Goal: Information Seeking & Learning: Learn about a topic

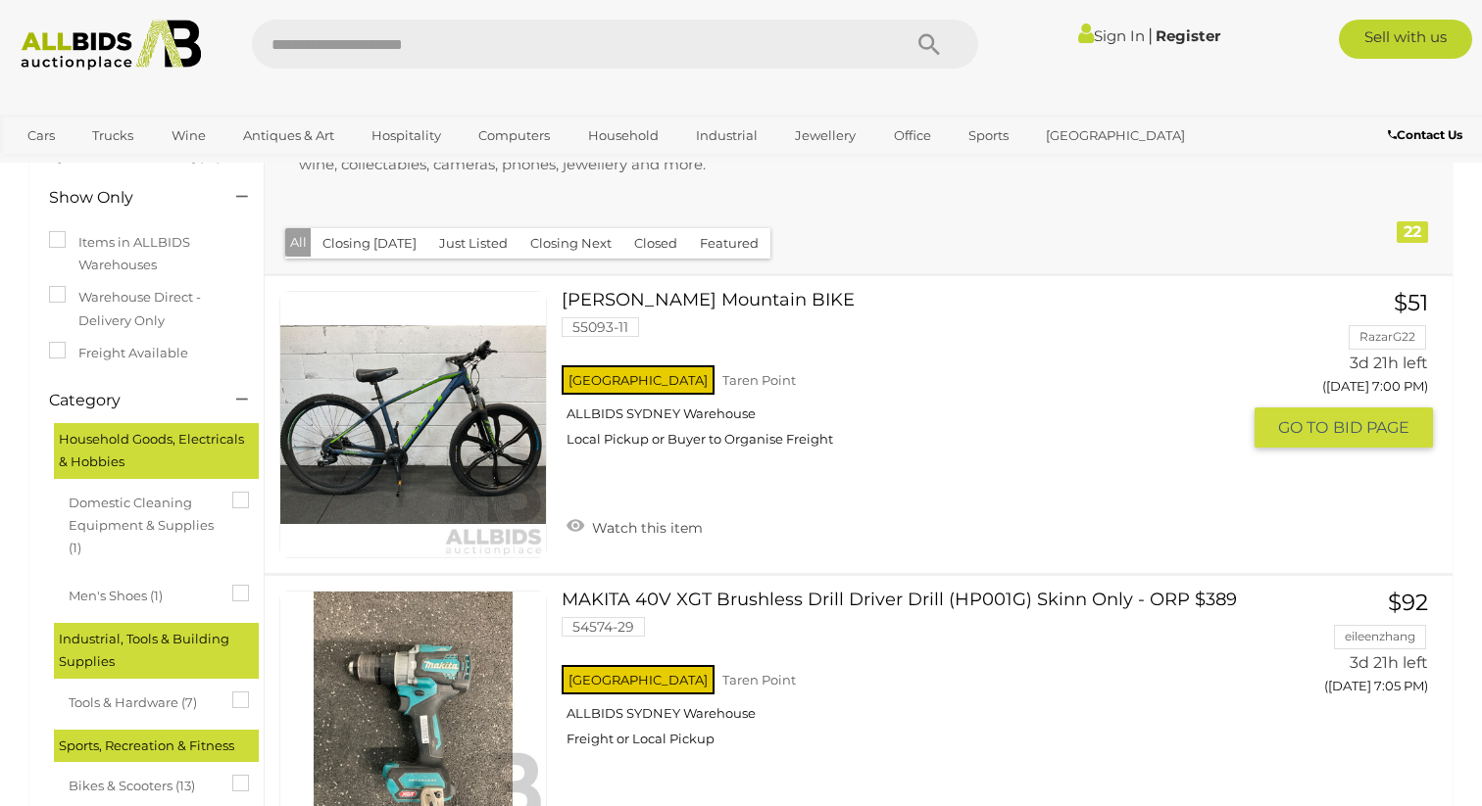
scroll to position [221, 0]
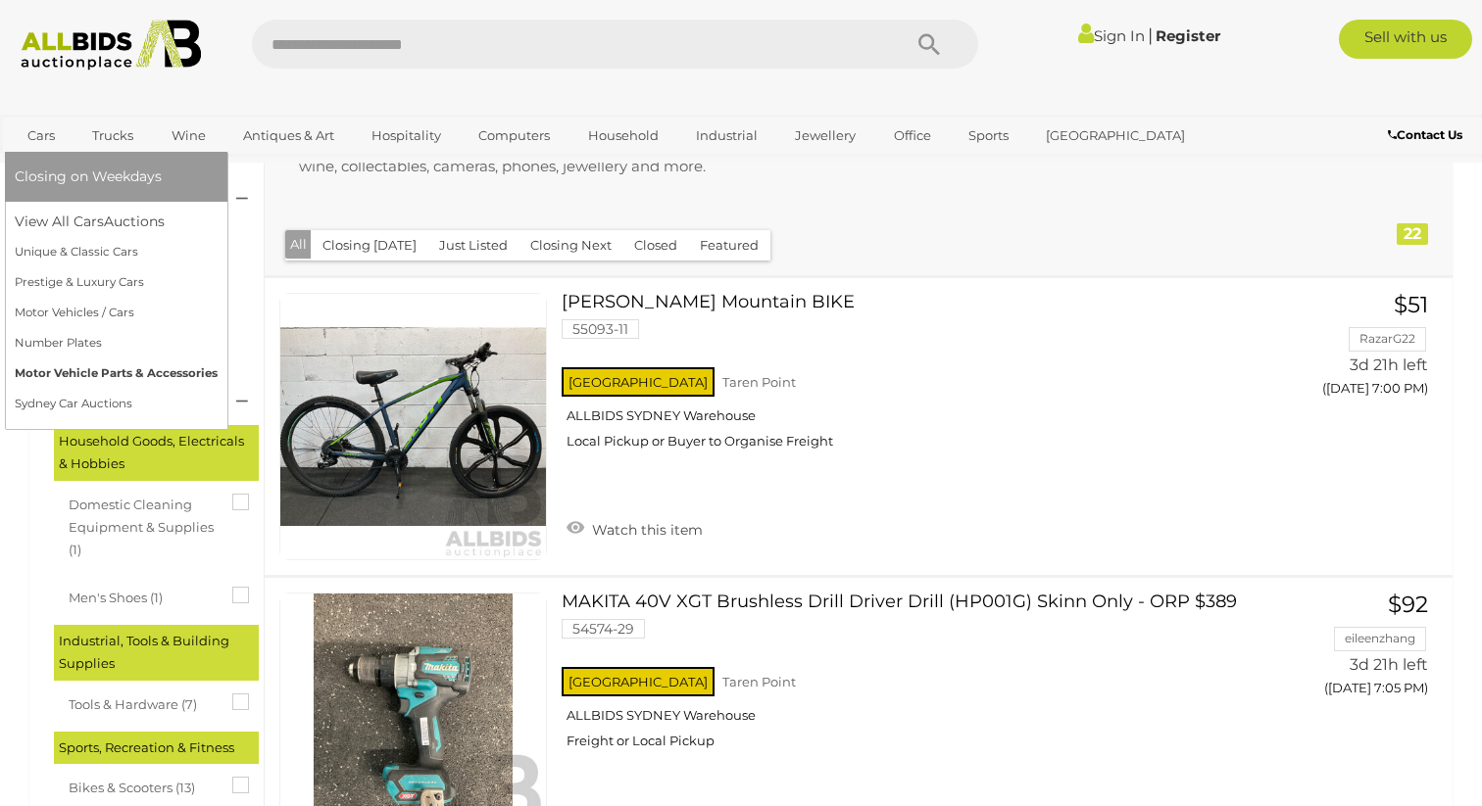
click at [93, 378] on link "Motor Vehicle Parts & Accessories" at bounding box center [116, 374] width 203 height 30
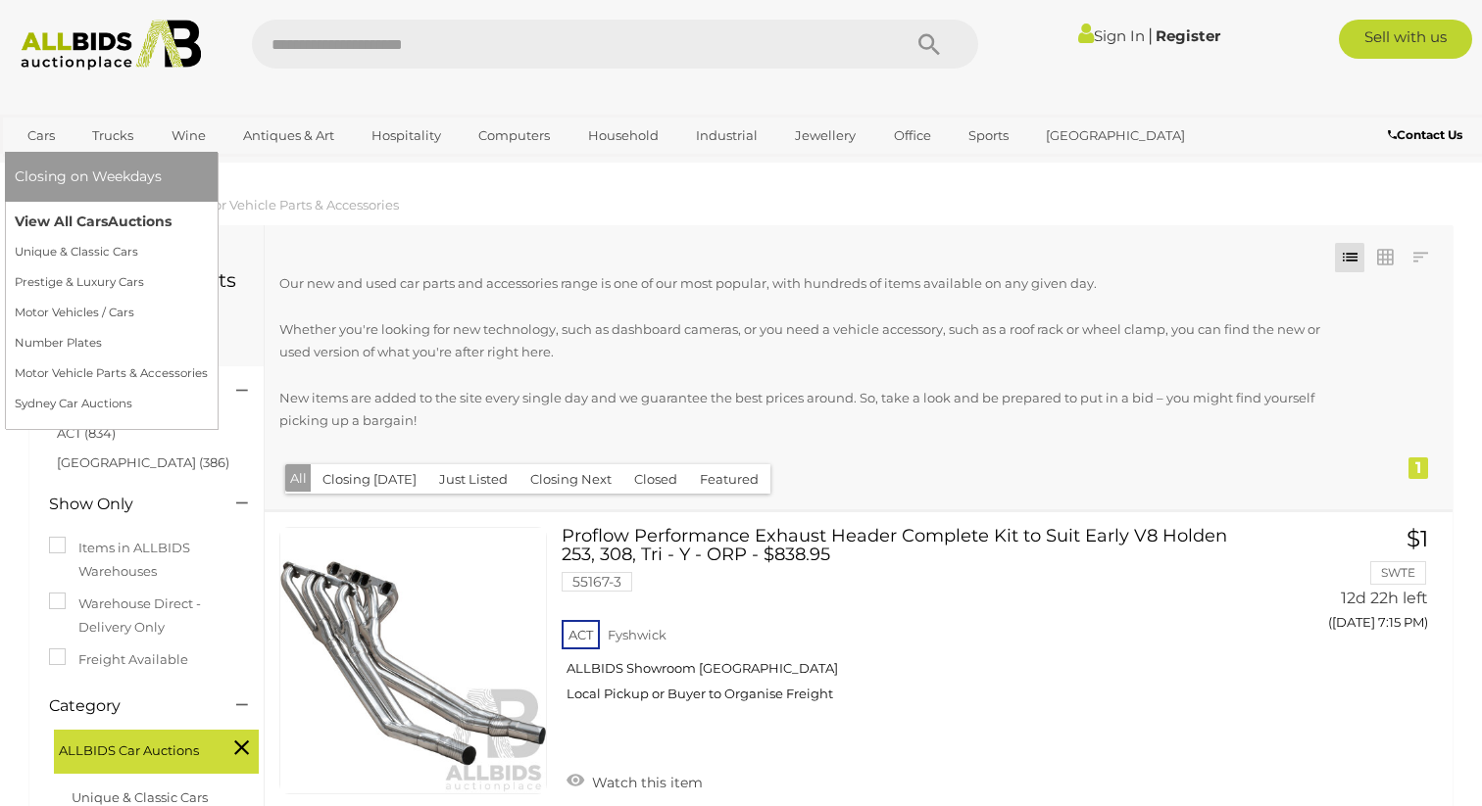
click at [114, 232] on link "View All Cars Auctions" at bounding box center [111, 222] width 193 height 30
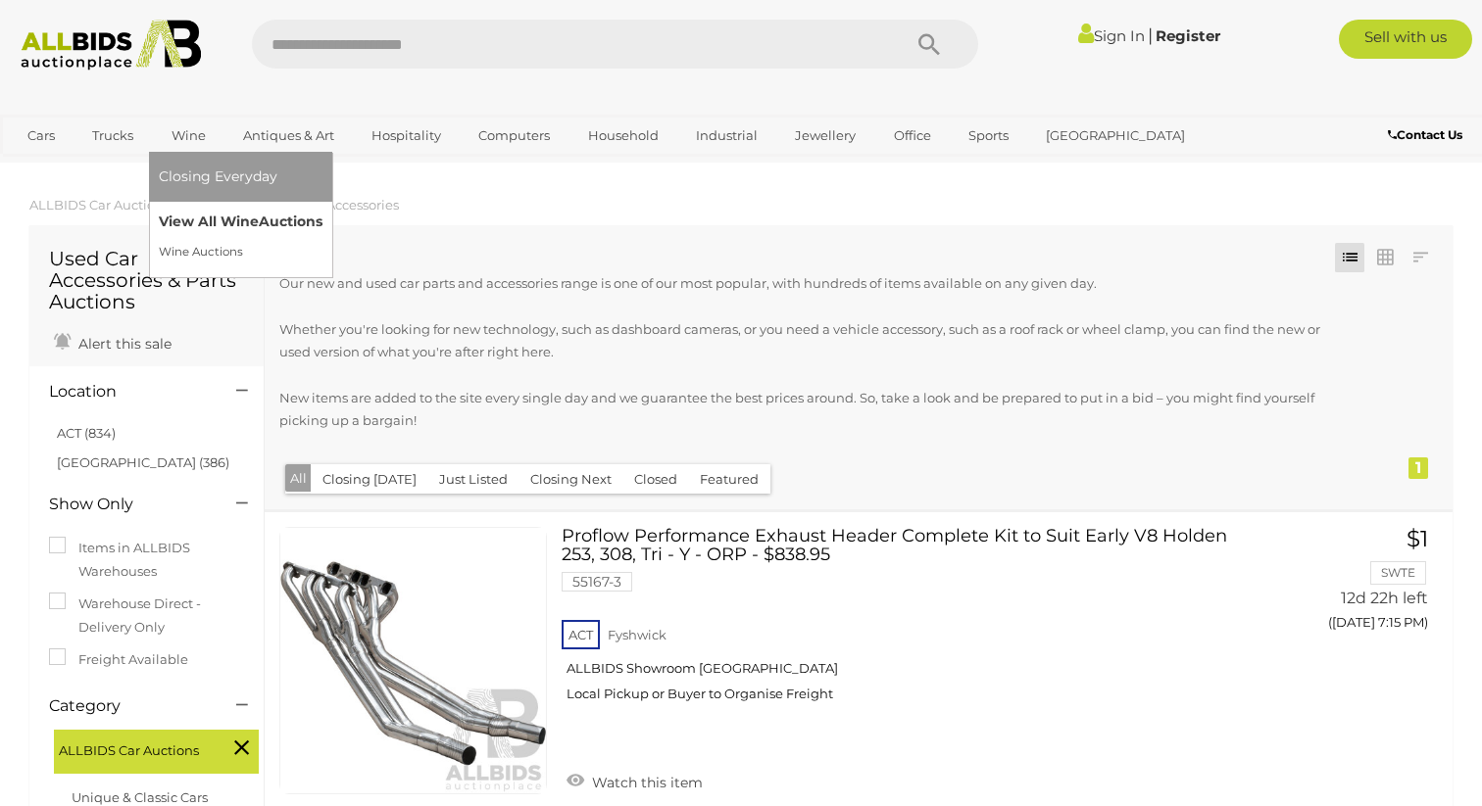
click at [186, 224] on link "View All Wine Auctions" at bounding box center [241, 222] width 164 height 30
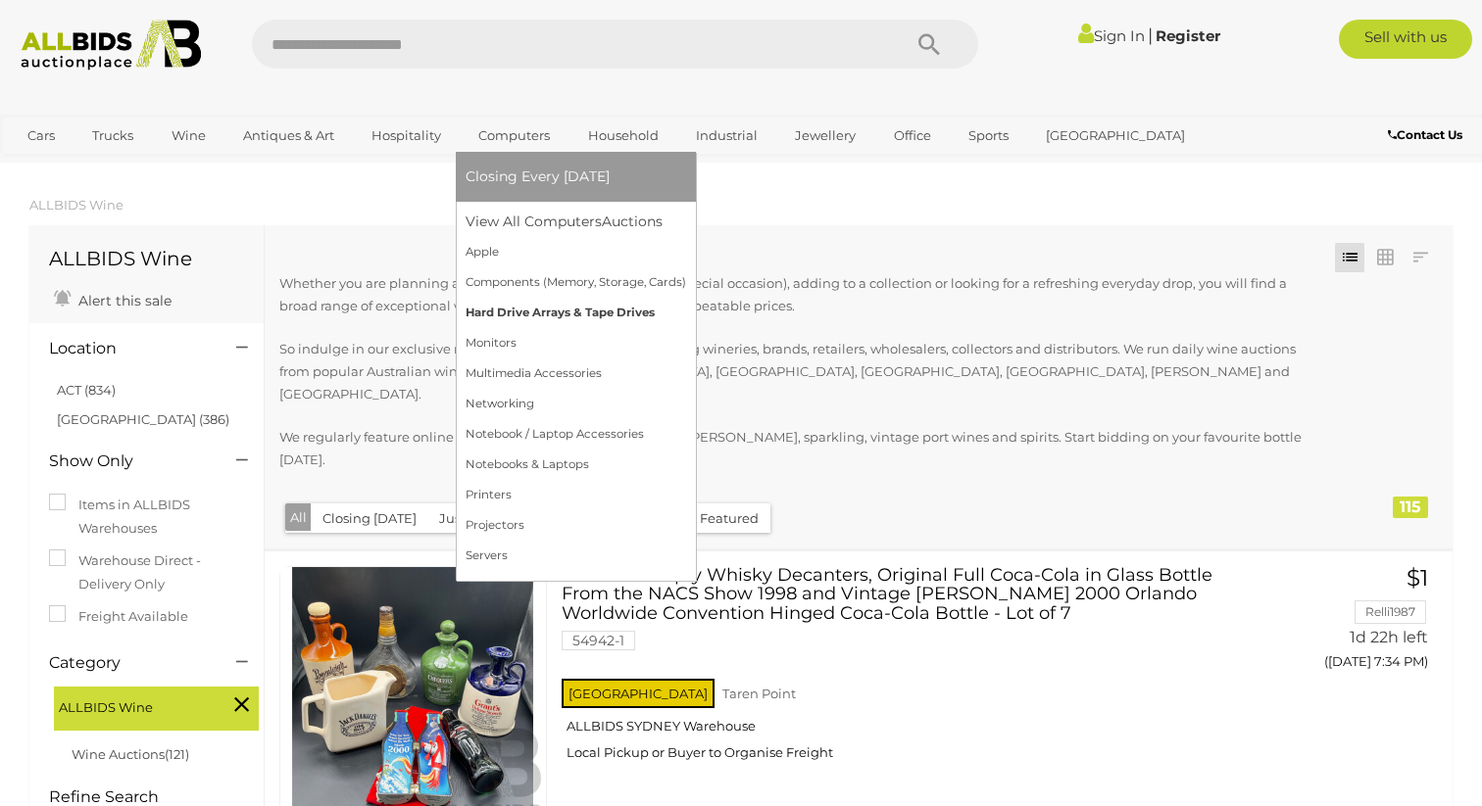
click at [476, 301] on link "Hard Drive Arrays & Tape Drives" at bounding box center [575, 313] width 220 height 30
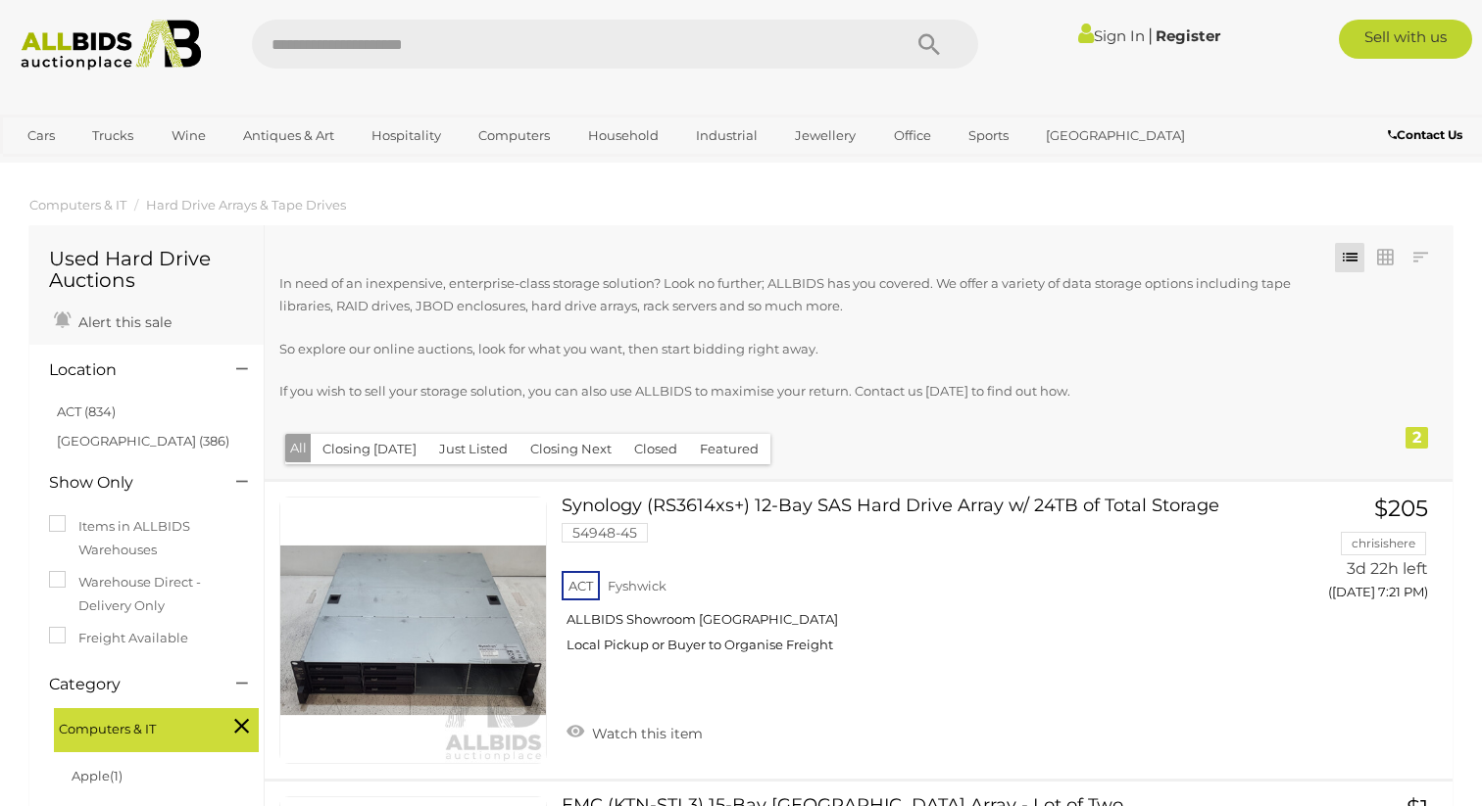
click at [505, 32] on input "text" at bounding box center [566, 44] width 629 height 49
type input "**********"
